Goal: Information Seeking & Learning: Learn about a topic

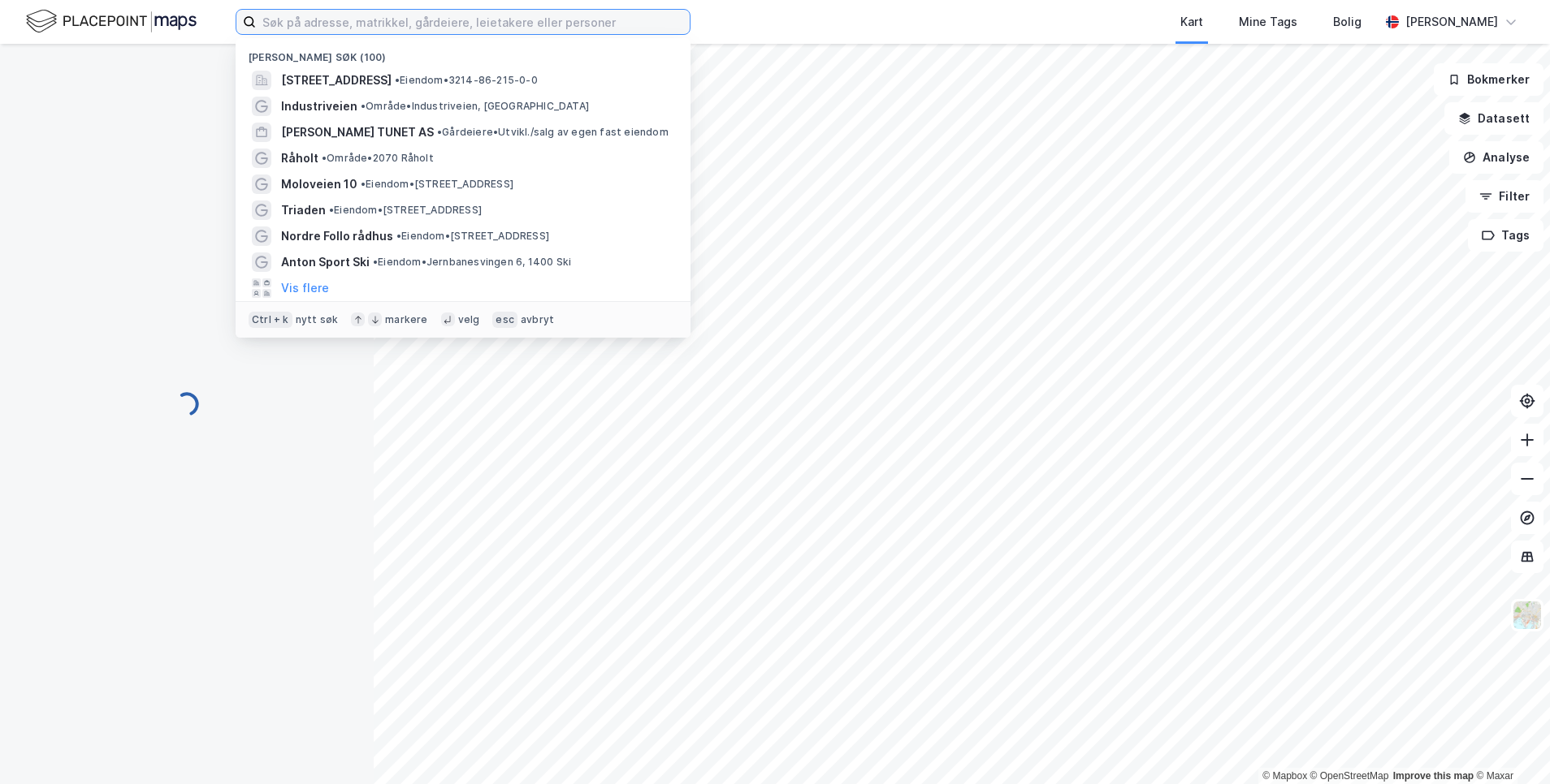
click at [342, 20] on input at bounding box center [473, 21] width 434 height 24
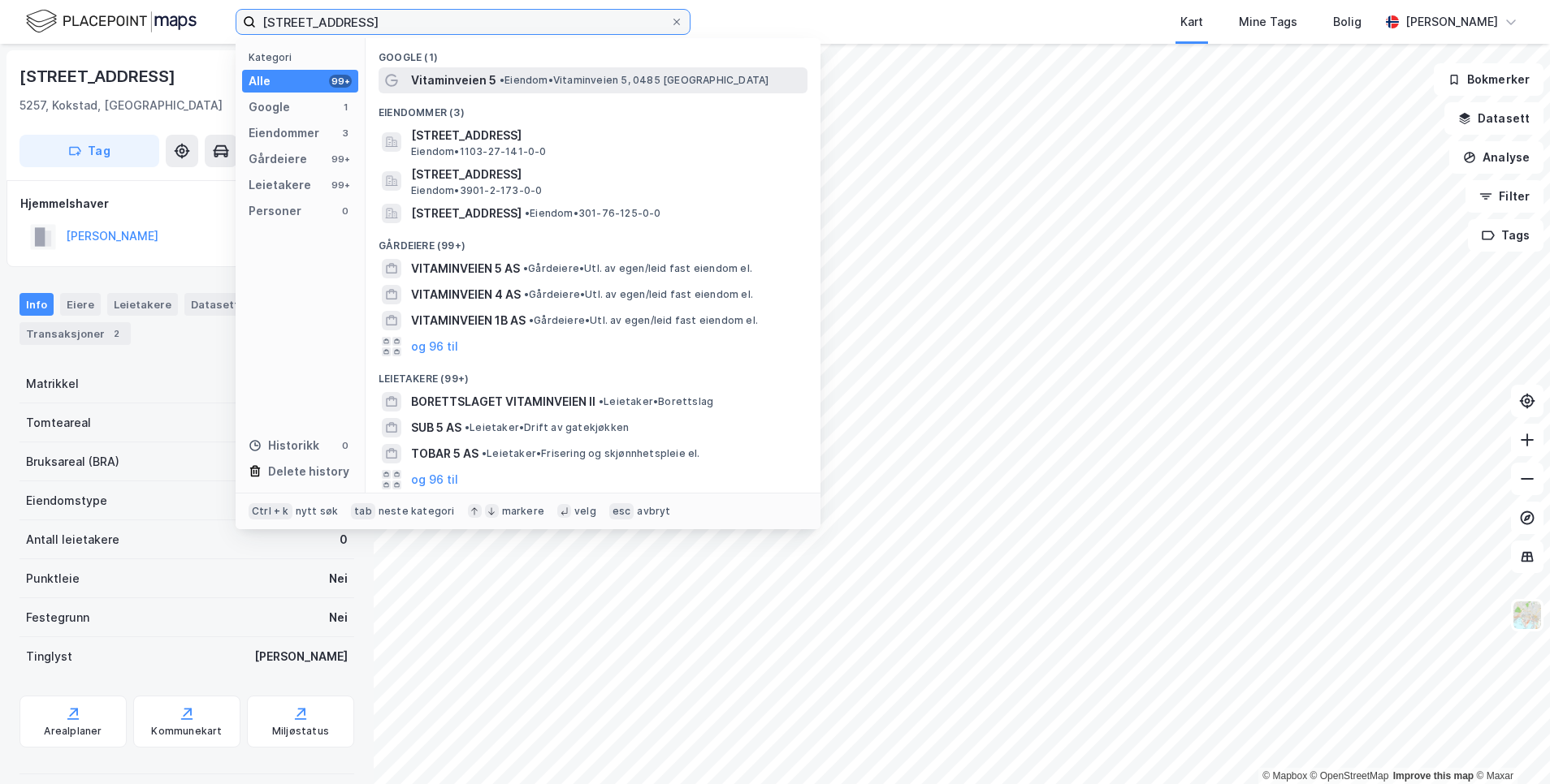
type input "[STREET_ADDRESS]"
click at [449, 88] on span "Vitaminveien 5" at bounding box center [454, 80] width 85 height 20
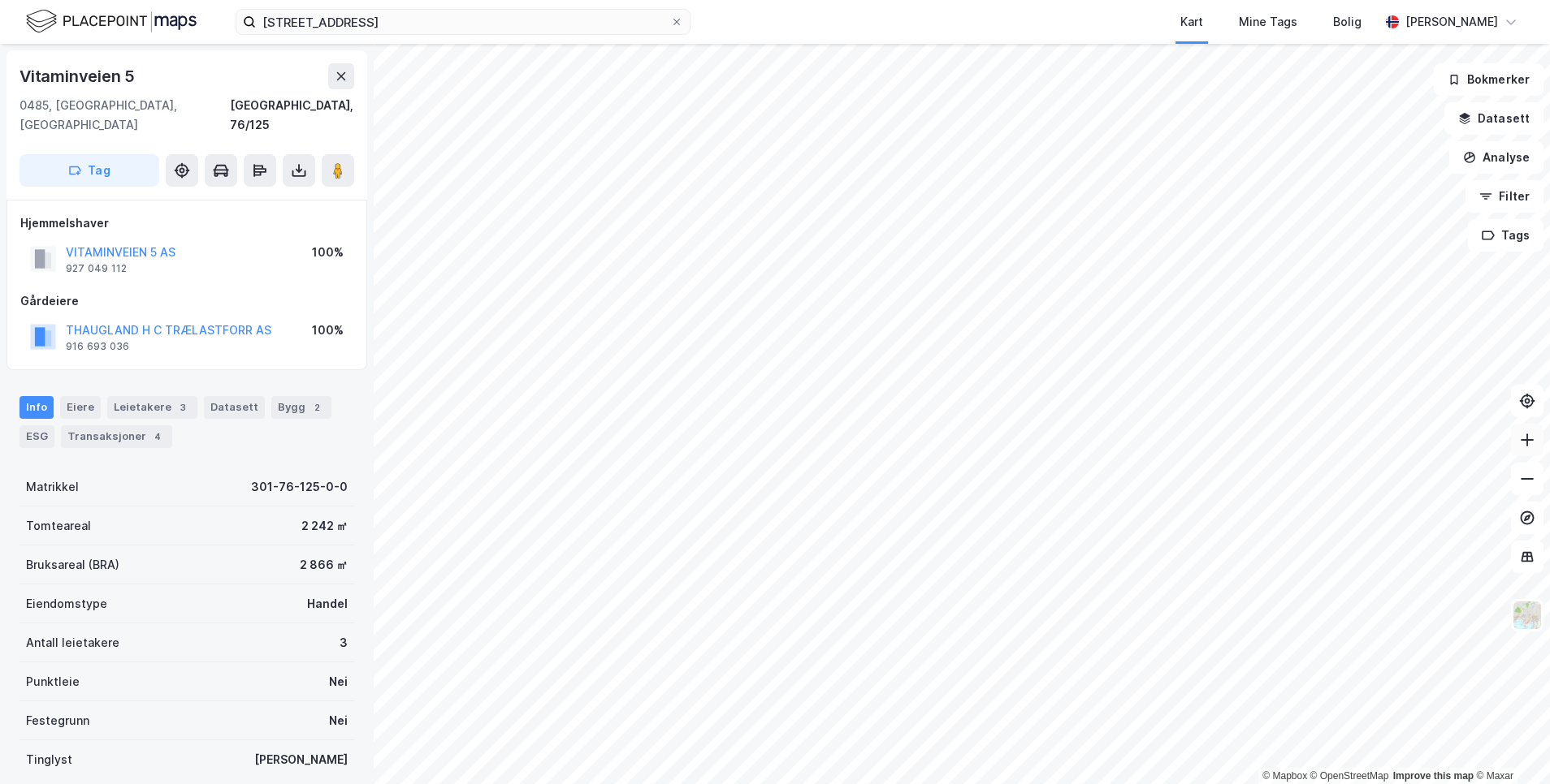
click at [1534, 438] on icon at bounding box center [1527, 440] width 16 height 16
